Goal: Task Accomplishment & Management: Use online tool/utility

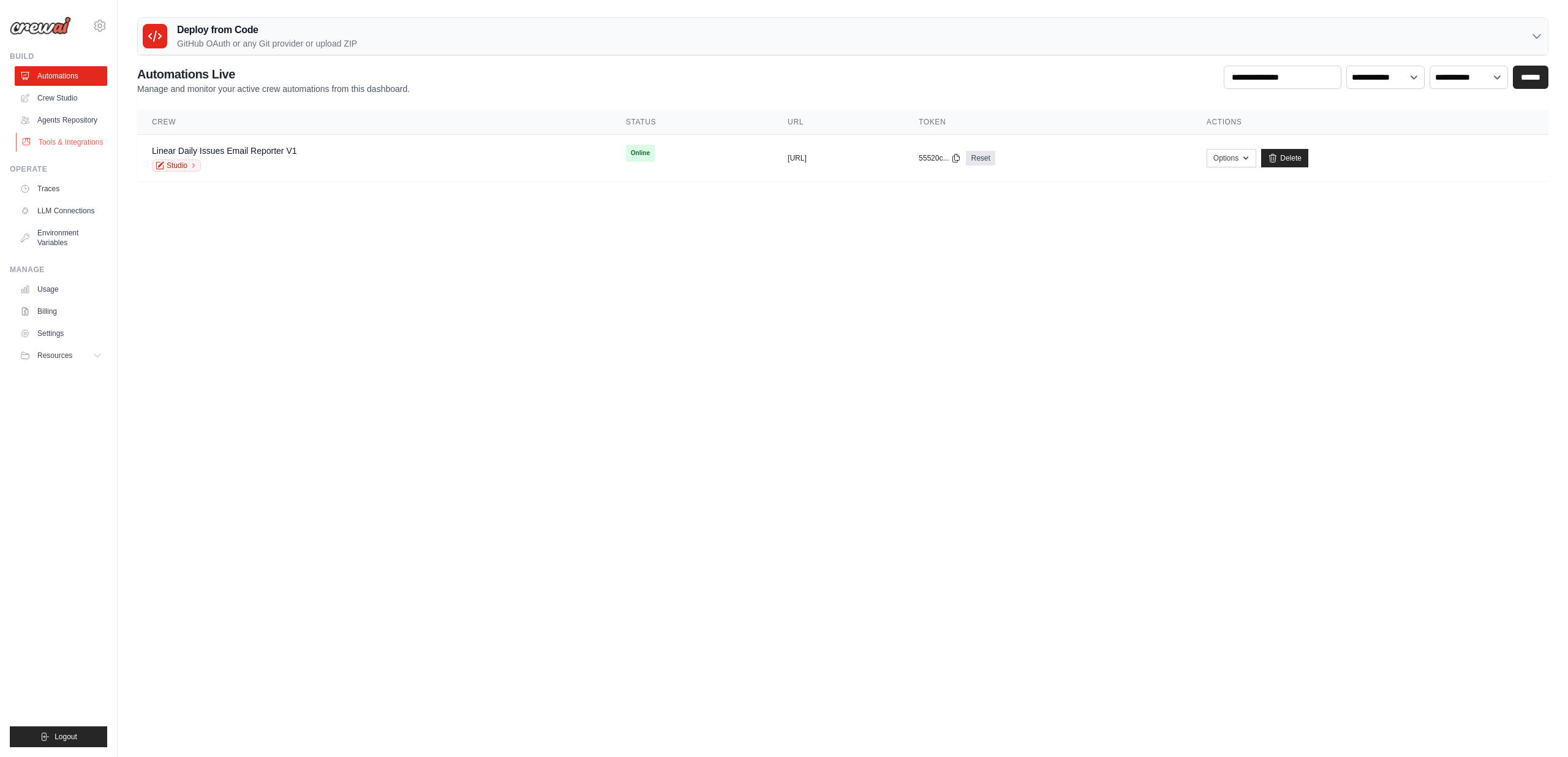
click at [39, 143] on link "Tools & Integrations" at bounding box center [62, 142] width 93 height 20
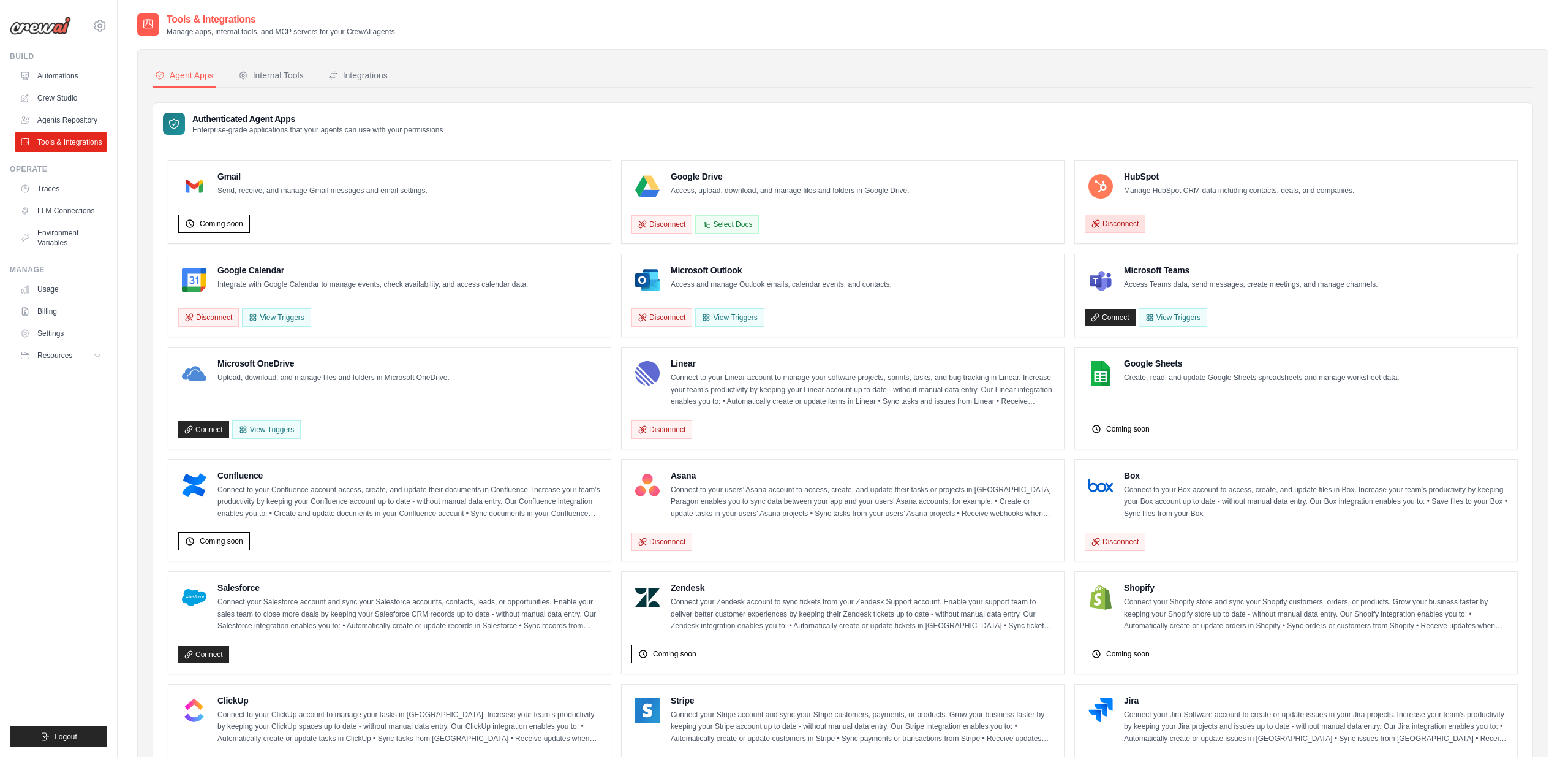
click at [1106, 230] on button "Disconnect" at bounding box center [1115, 224] width 61 height 18
click at [1122, 226] on link "Connect" at bounding box center [1110, 224] width 51 height 17
